Goal: Information Seeking & Learning: Check status

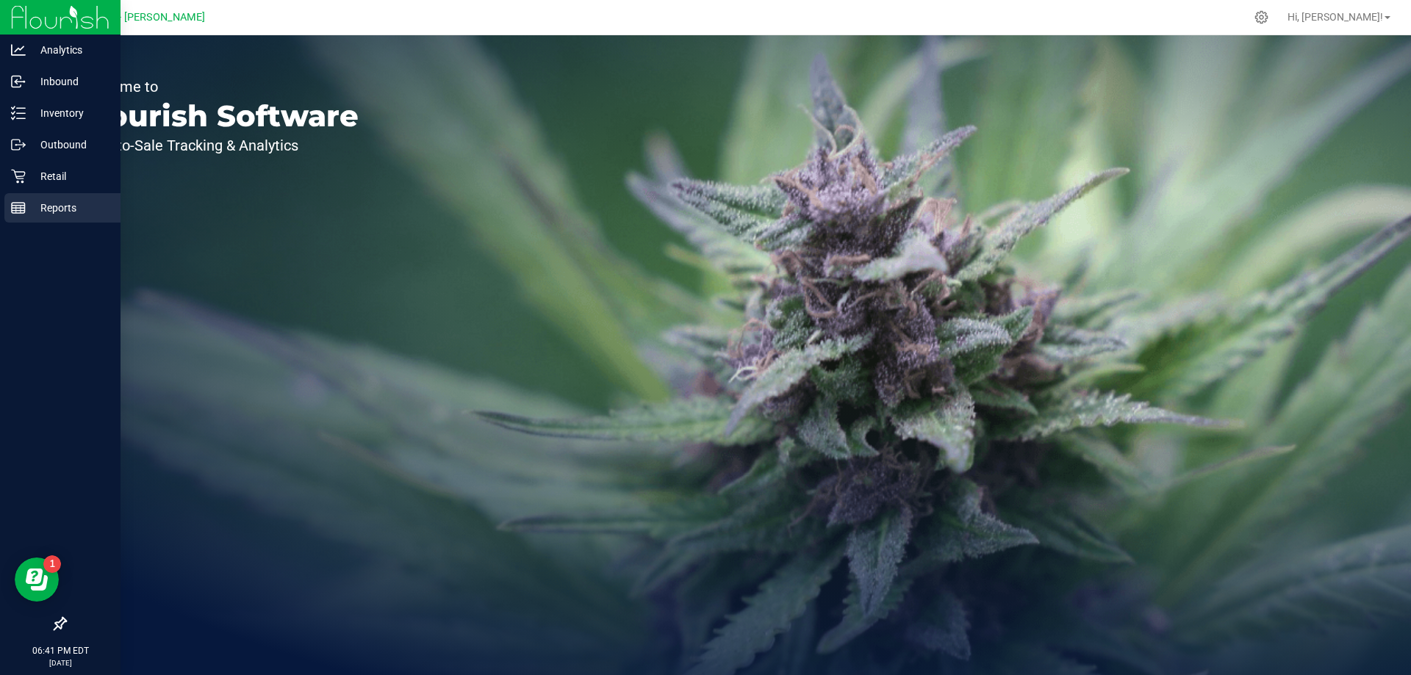
click at [76, 202] on p "Reports" at bounding box center [70, 208] width 88 height 18
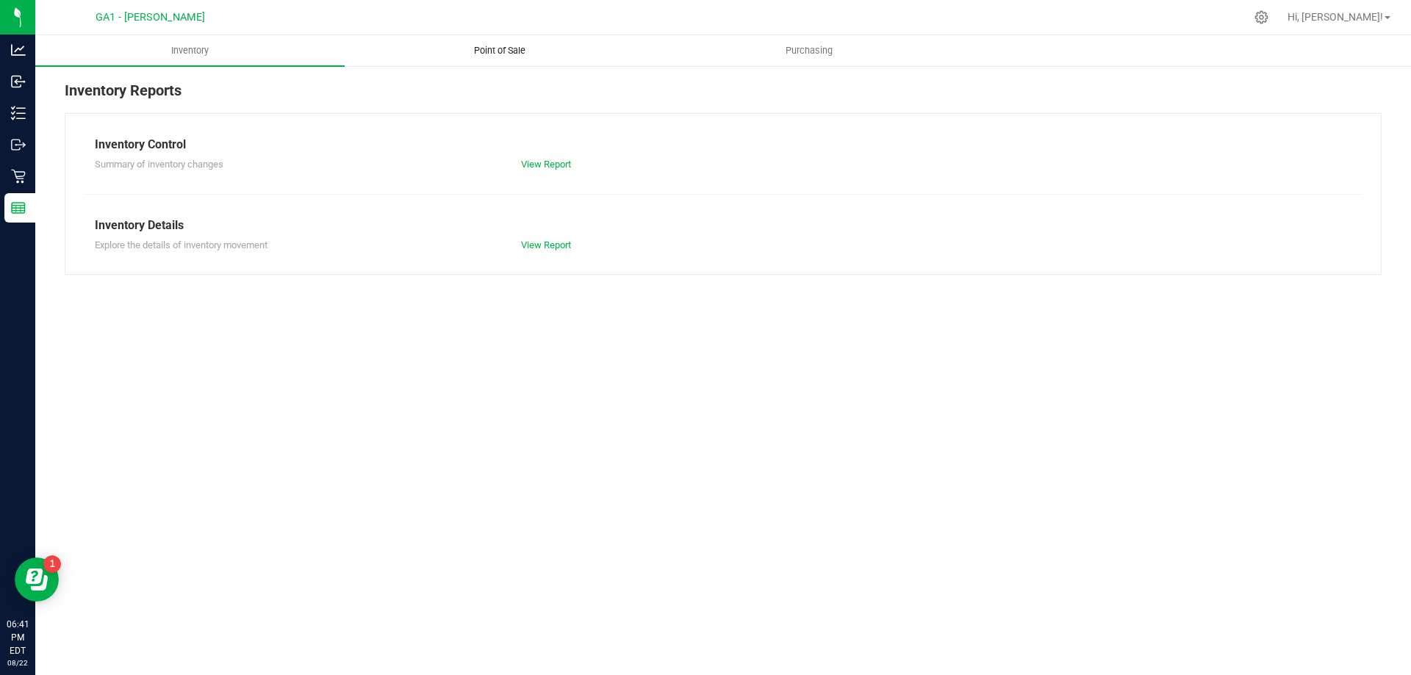
click at [521, 51] on span "Point of Sale" at bounding box center [499, 50] width 91 height 13
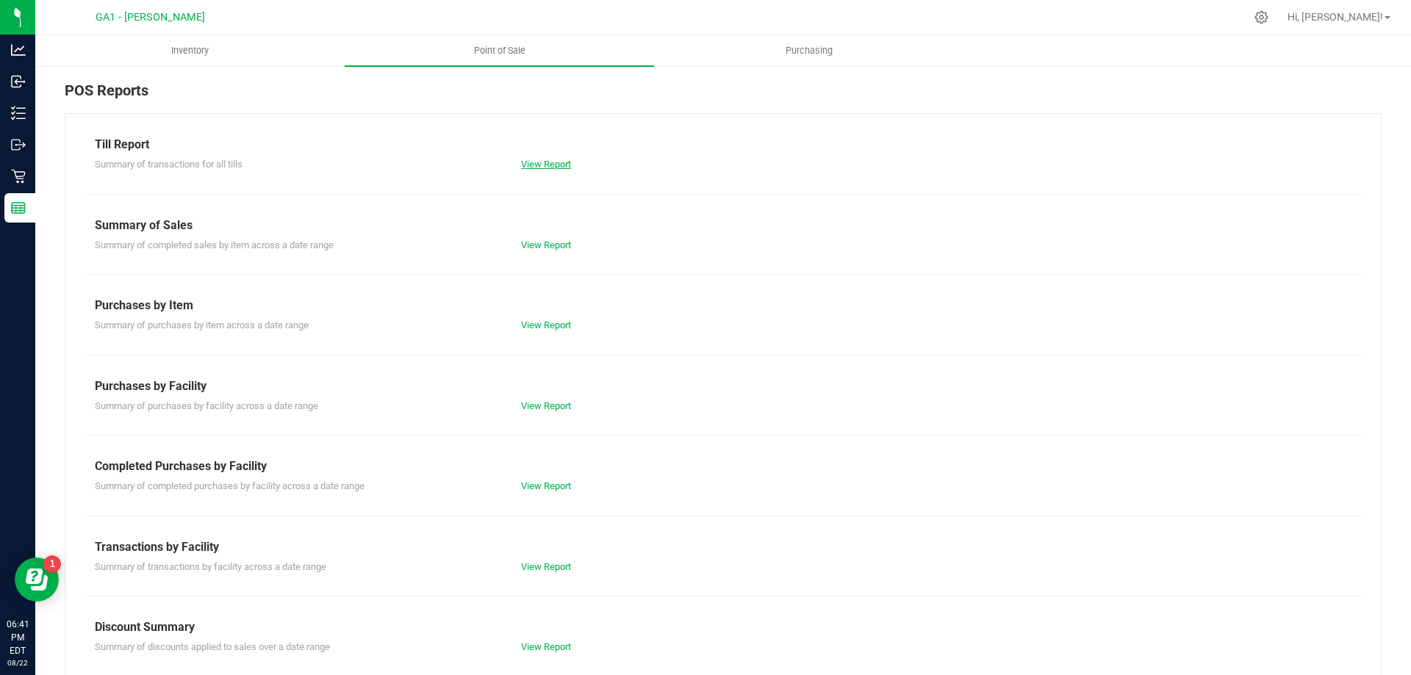
click at [550, 165] on link "View Report" at bounding box center [546, 164] width 50 height 11
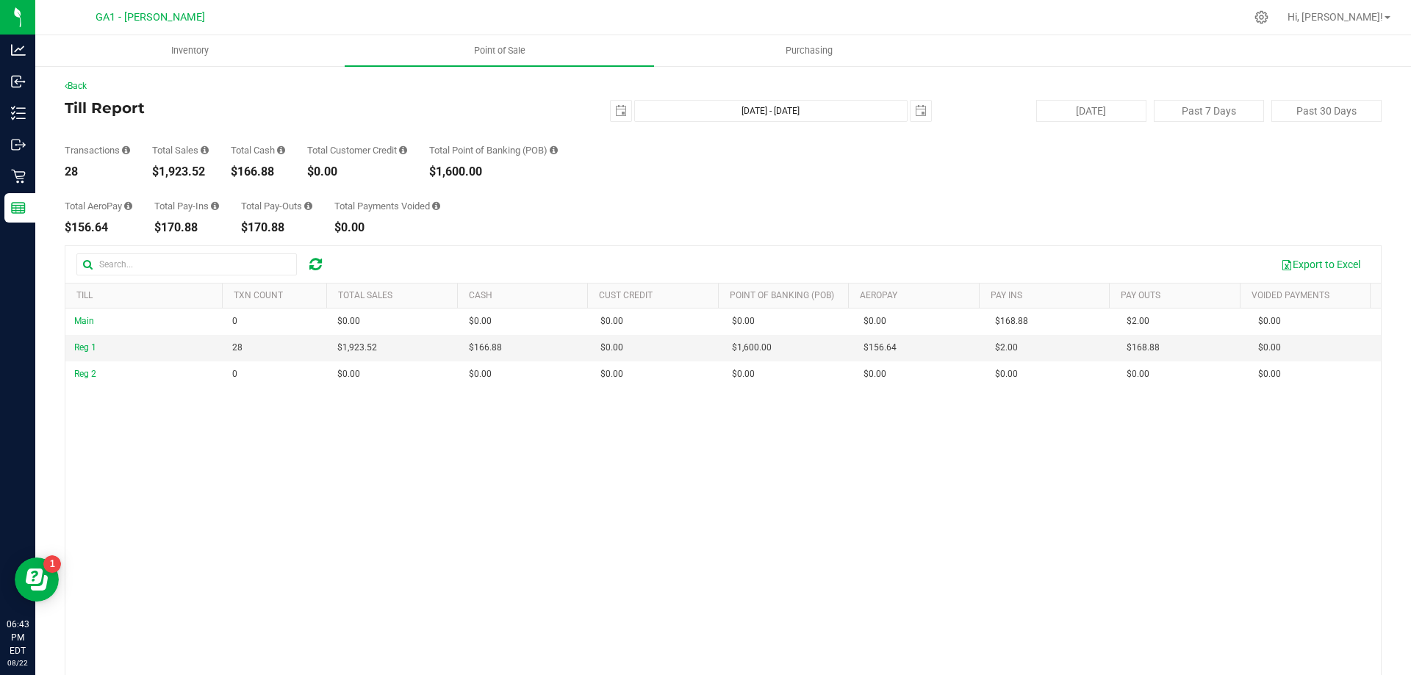
click at [610, 229] on div "Total AeroPay $156.64 Total Pay-Ins $170.88 Total Pay-Outs $170.88 Total Paymen…" at bounding box center [723, 206] width 1317 height 56
click at [609, 230] on div "Total AeroPay $156.64 Total Pay-Ins $170.88 Total Pay-Outs $170.88 Total Paymen…" at bounding box center [723, 206] width 1317 height 56
